Goal: Task Accomplishment & Management: Manage account settings

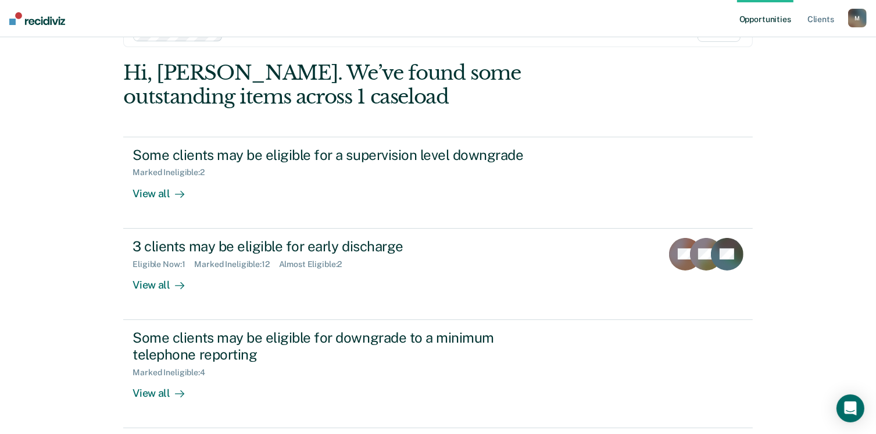
scroll to position [77, 0]
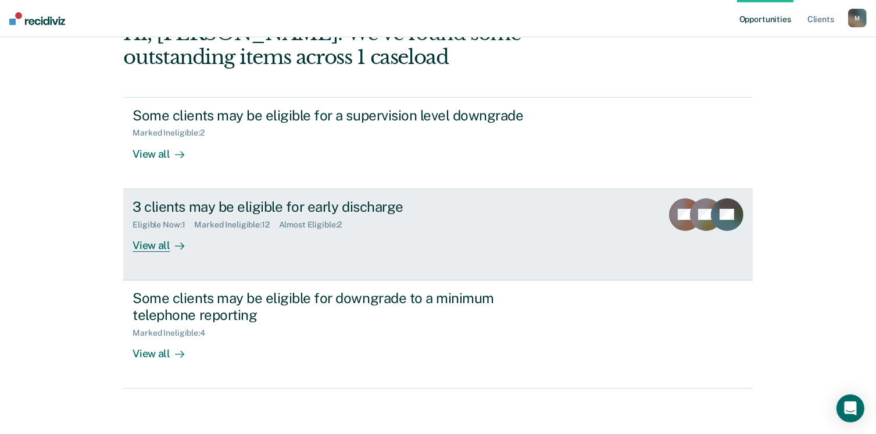
click at [156, 242] on div "View all" at bounding box center [164, 240] width 65 height 23
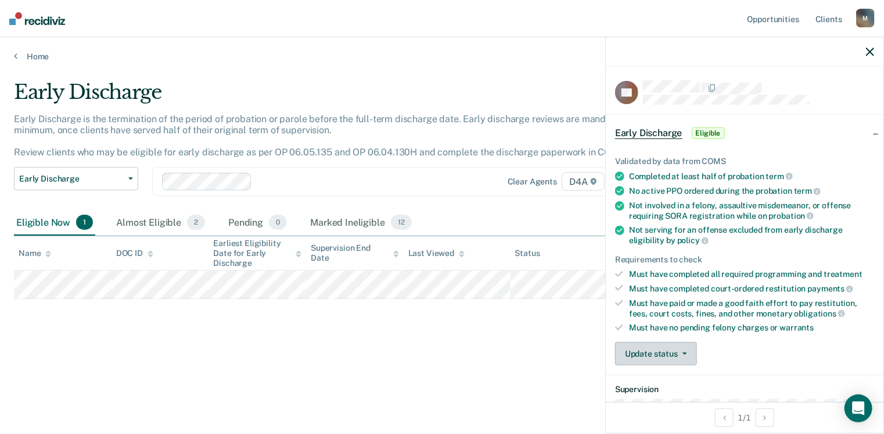
click at [653, 347] on button "Update status" at bounding box center [656, 353] width 82 height 23
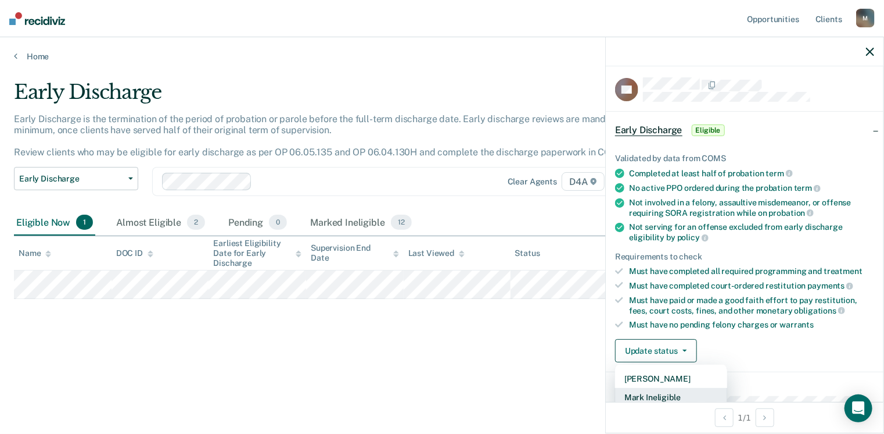
click at [661, 395] on button "Mark Ineligible" at bounding box center [671, 397] width 112 height 19
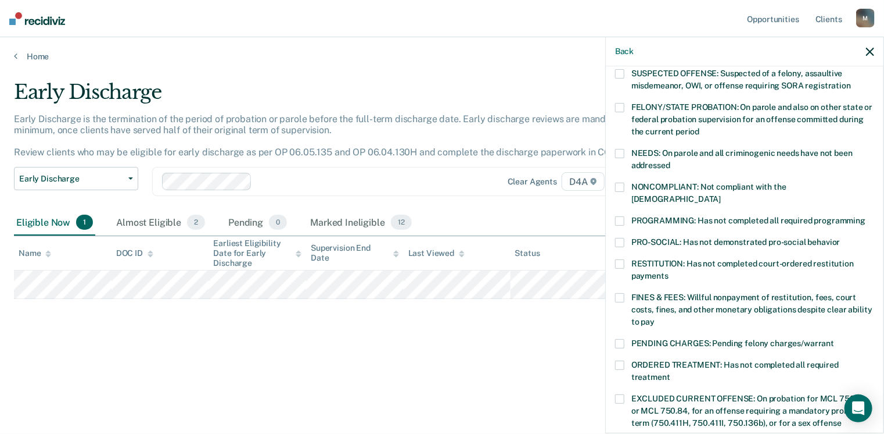
scroll to position [177, 0]
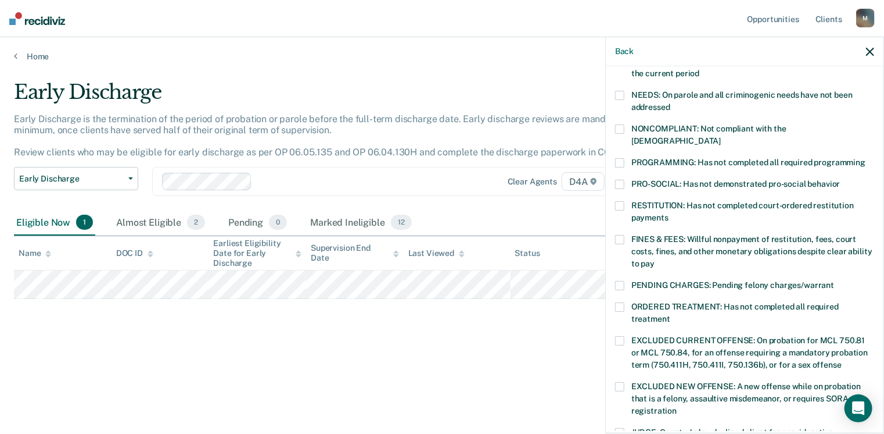
click at [621, 201] on span at bounding box center [619, 205] width 9 height 9
click at [619, 235] on span at bounding box center [619, 239] width 9 height 9
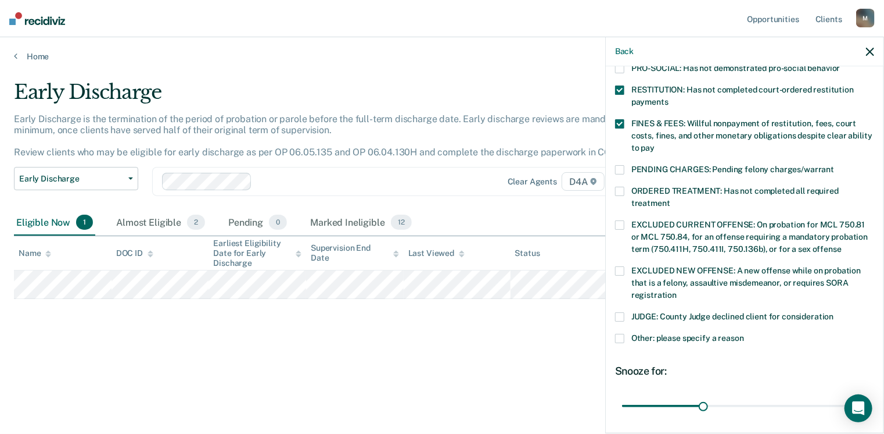
scroll to position [293, 0]
click at [618, 333] on span at bounding box center [619, 337] width 9 height 9
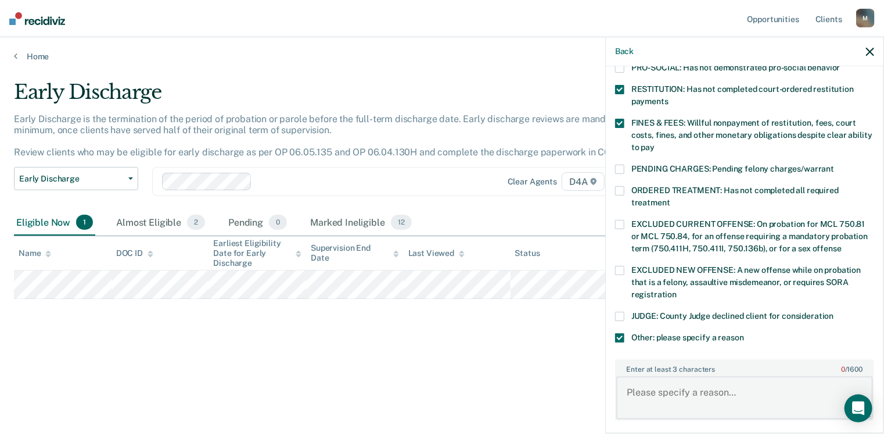
click at [660, 376] on textarea "Enter at least 3 characters 0 / 1600" at bounding box center [745, 397] width 257 height 43
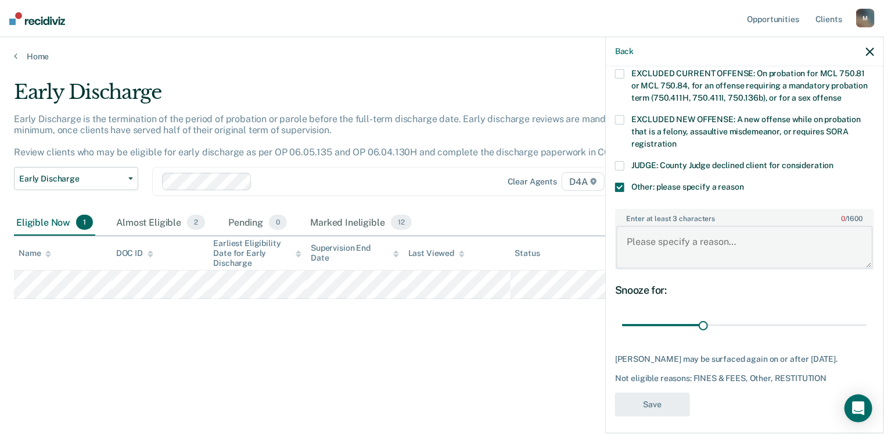
scroll to position [445, 0]
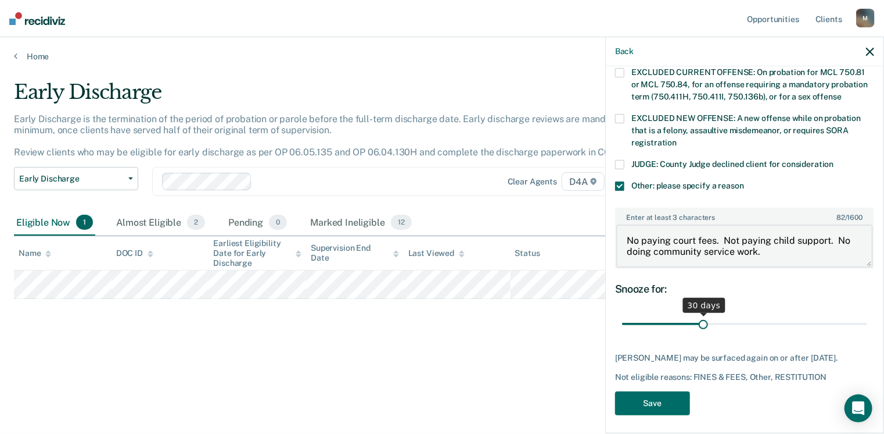
type textarea "No paying court fees. Not paying child support. No doing community service work."
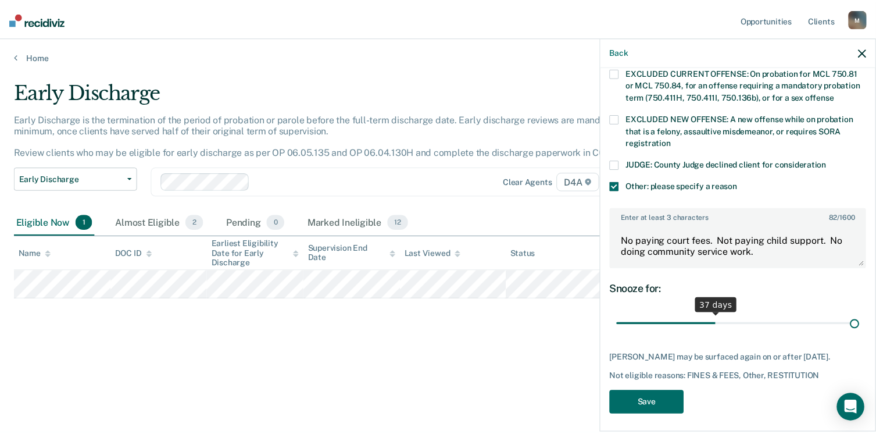
scroll to position [435, 0]
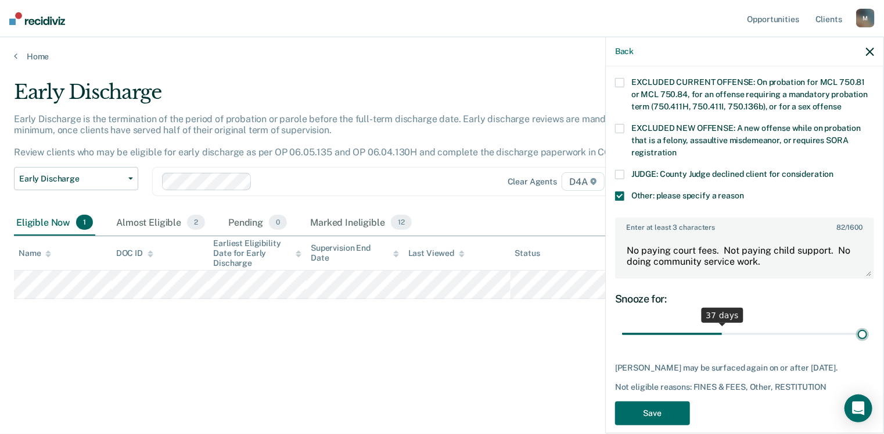
drag, startPoint x: 701, startPoint y: 311, endPoint x: 888, endPoint y: 328, distance: 187.9
type input "90"
click at [868, 328] on input "range" at bounding box center [744, 334] width 245 height 20
click at [656, 401] on button "Save" at bounding box center [652, 413] width 75 height 24
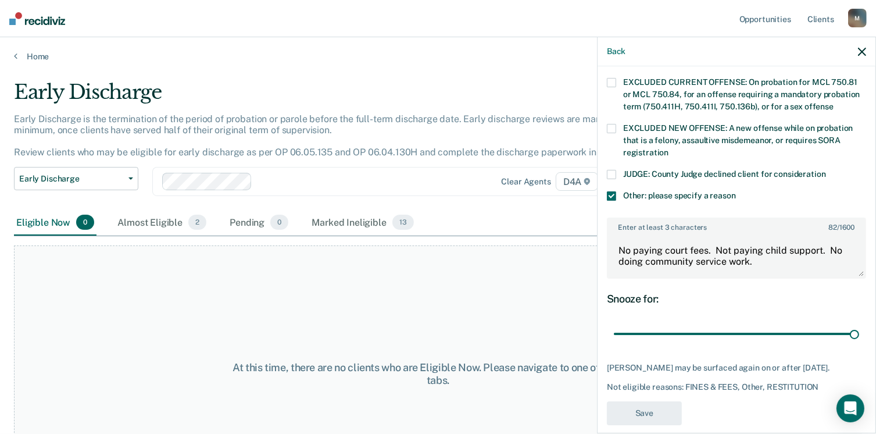
scroll to position [342, 0]
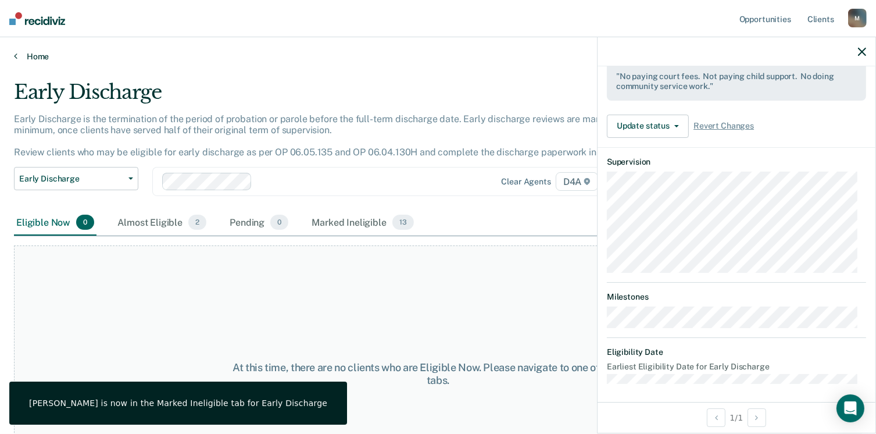
click at [21, 55] on link "Home" at bounding box center [438, 56] width 848 height 10
